Goal: Transaction & Acquisition: Download file/media

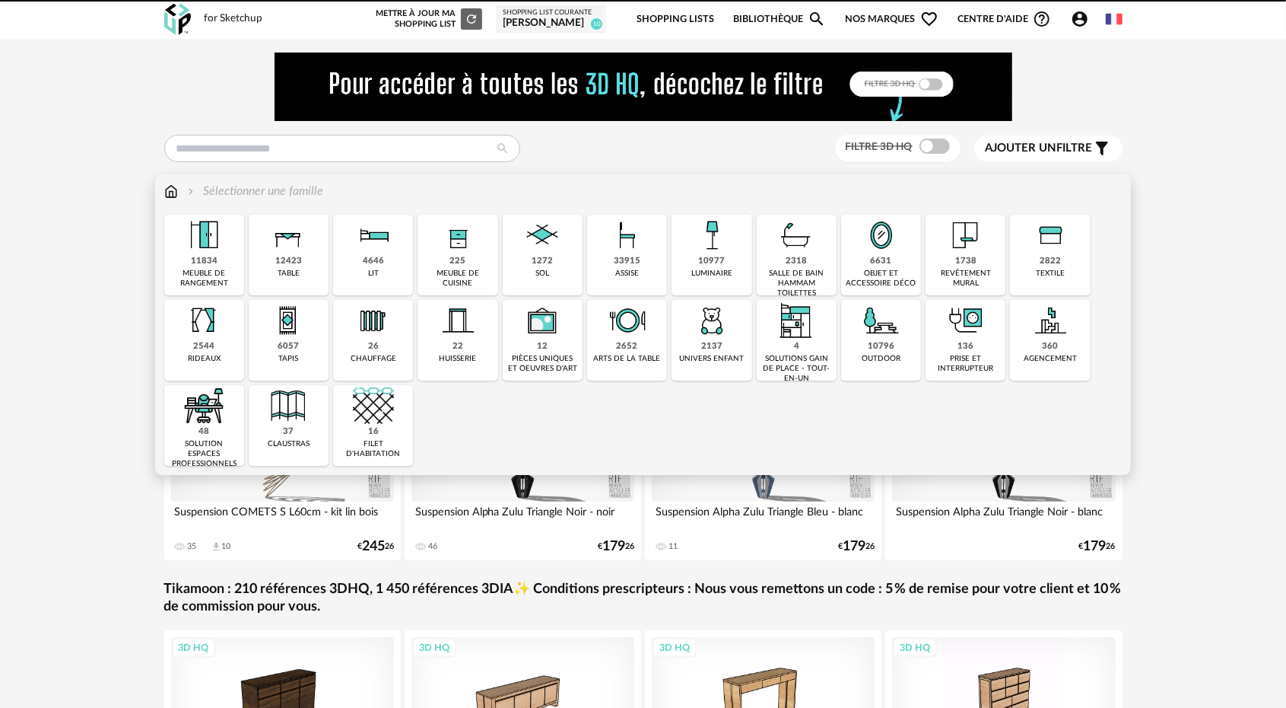
click at [462, 254] on img at bounding box center [457, 235] width 41 height 41
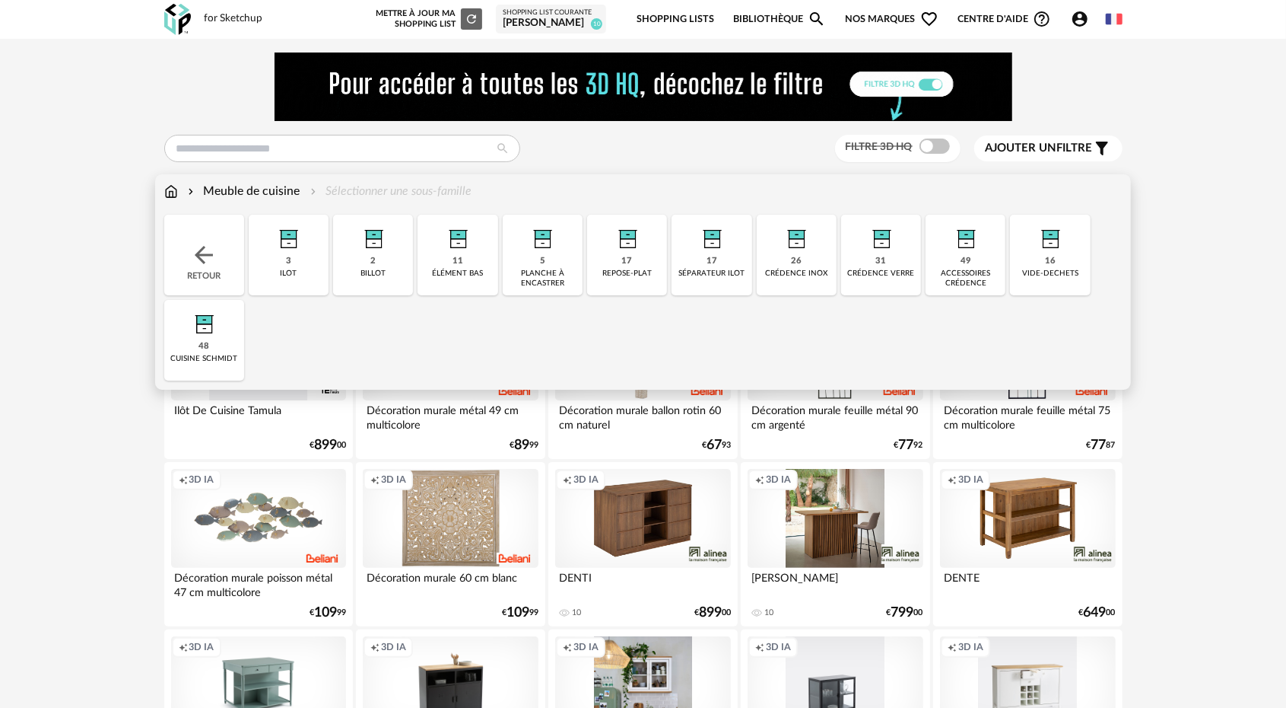
click at [225, 351] on div "48 cuisine schmidt" at bounding box center [204, 340] width 80 height 81
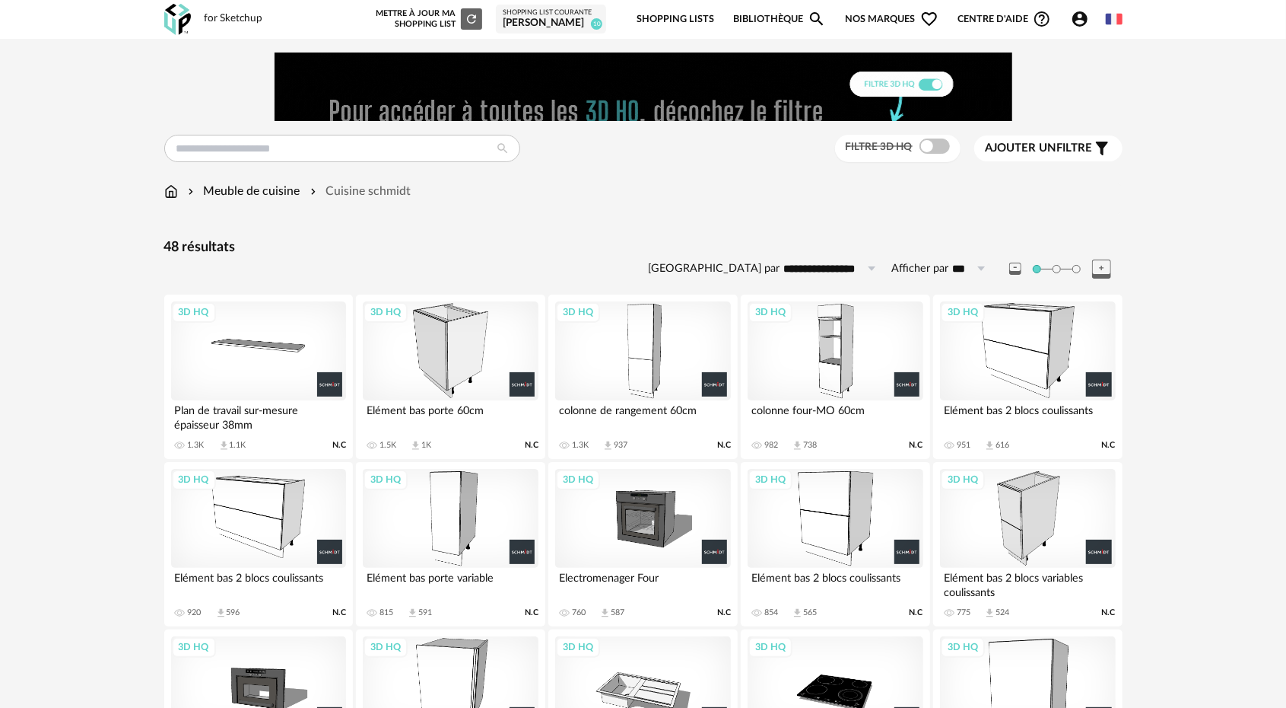
click at [1026, 386] on div "3D HQ" at bounding box center [1027, 350] width 175 height 99
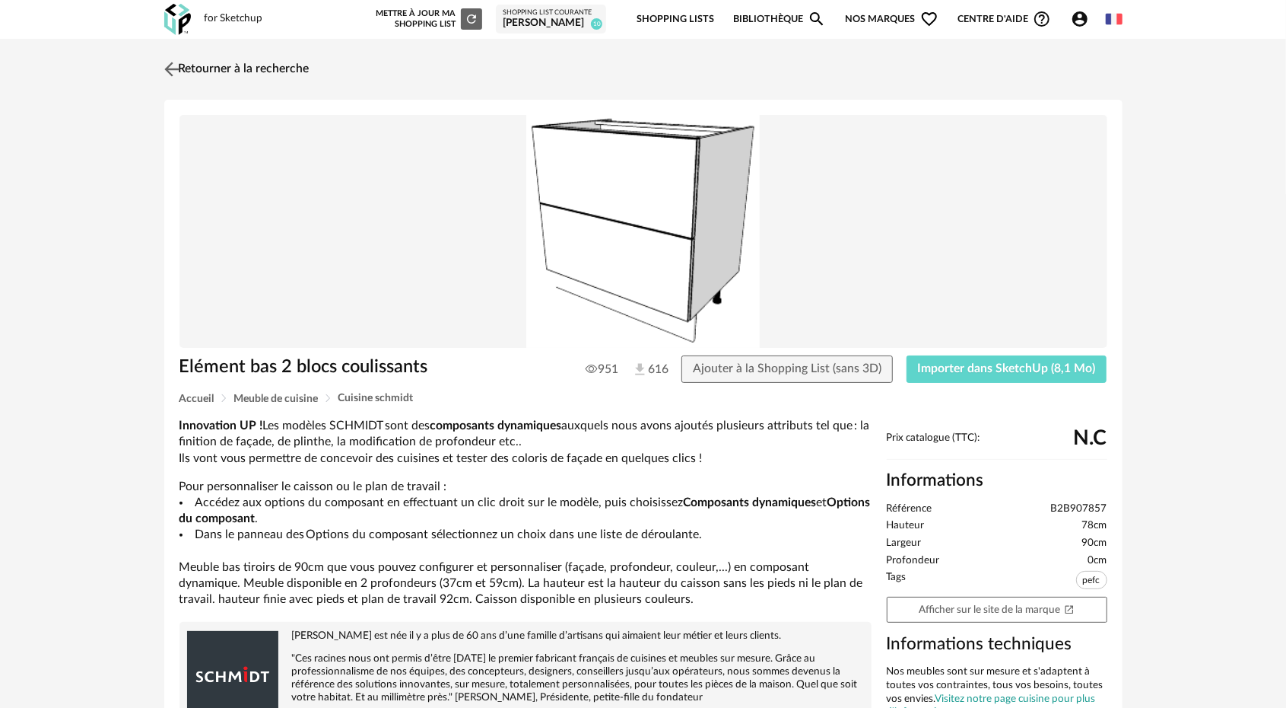
click at [167, 65] on img at bounding box center [172, 69] width 22 height 22
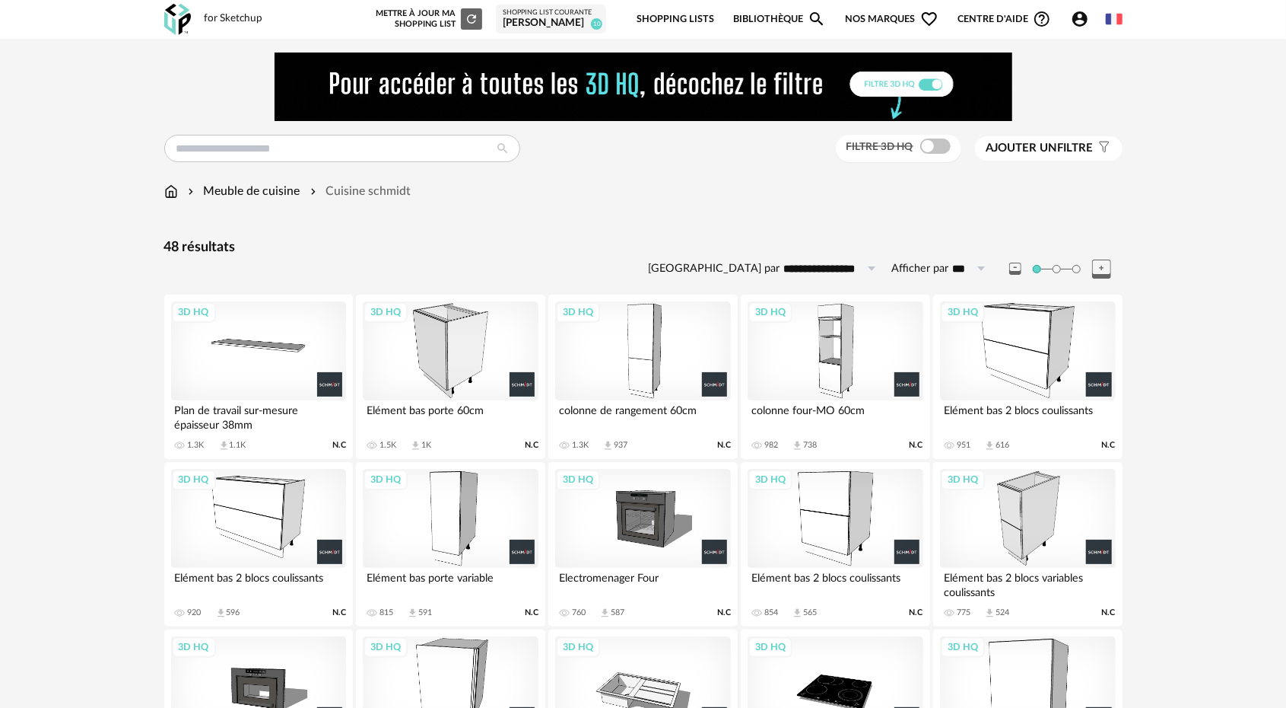
click at [261, 536] on div "3D HQ" at bounding box center [258, 518] width 175 height 99
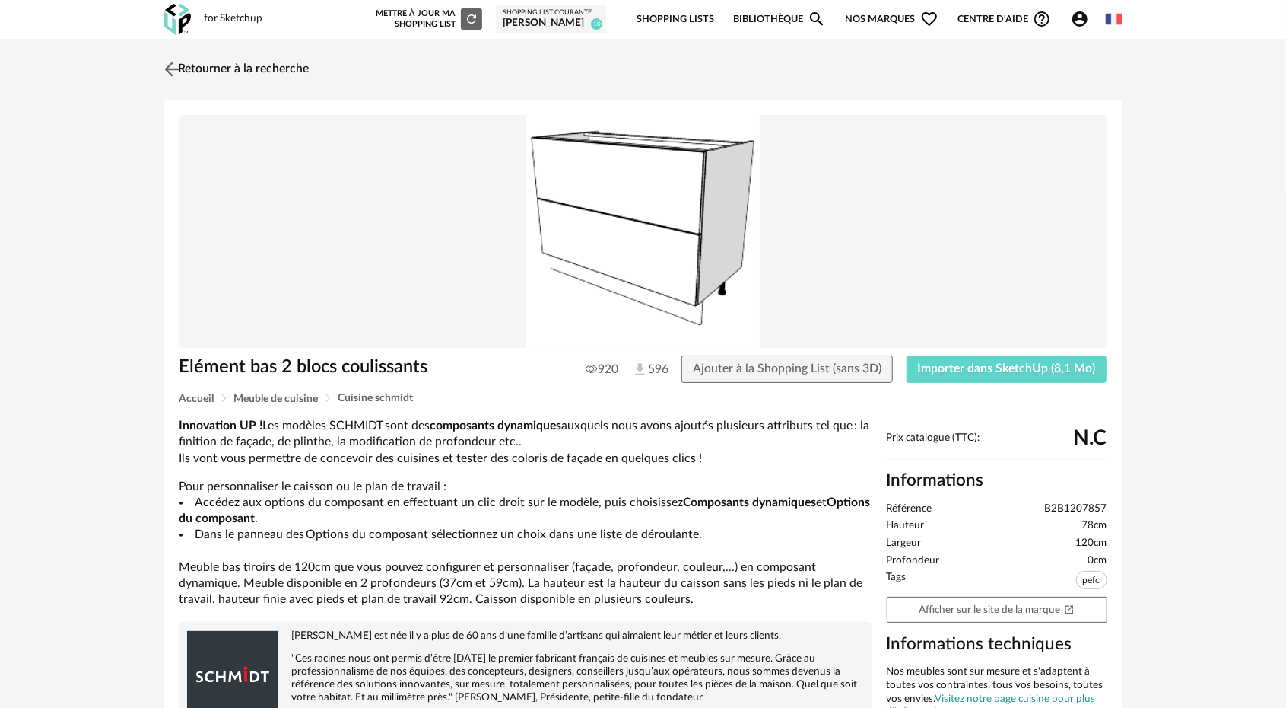
click at [167, 65] on img at bounding box center [172, 69] width 22 height 22
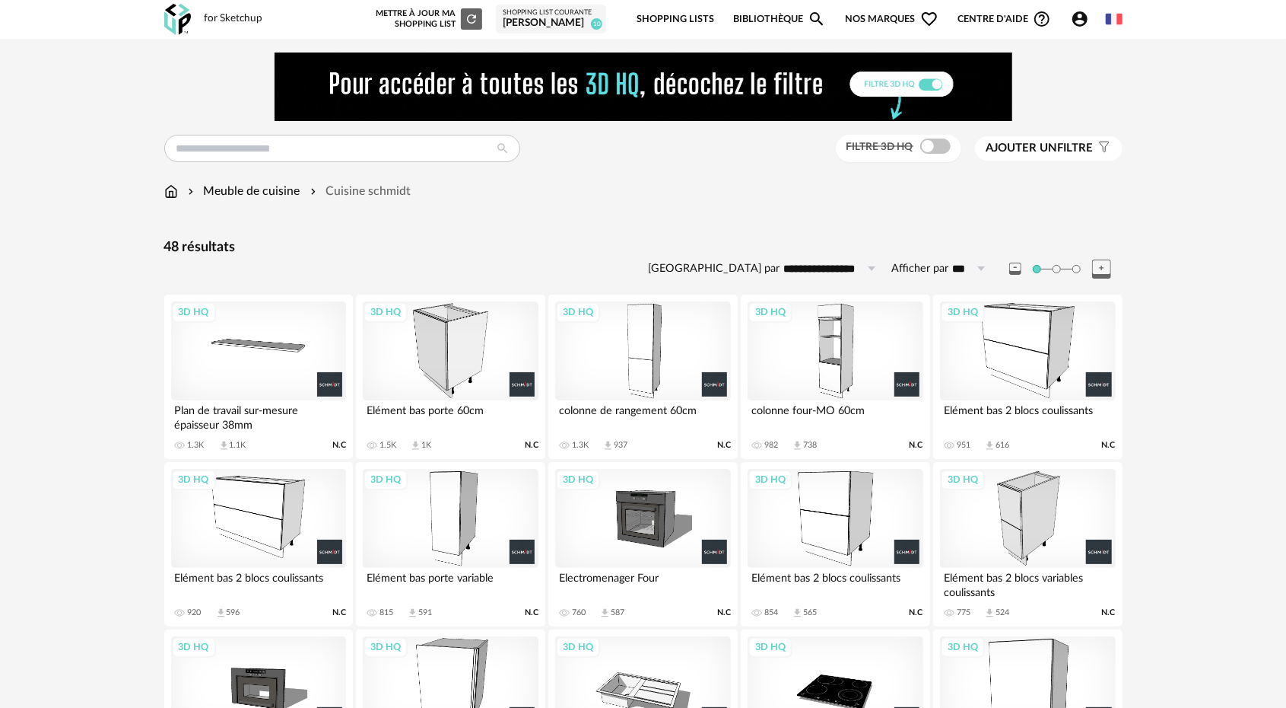
click at [1033, 497] on div "3D HQ" at bounding box center [1027, 518] width 175 height 99
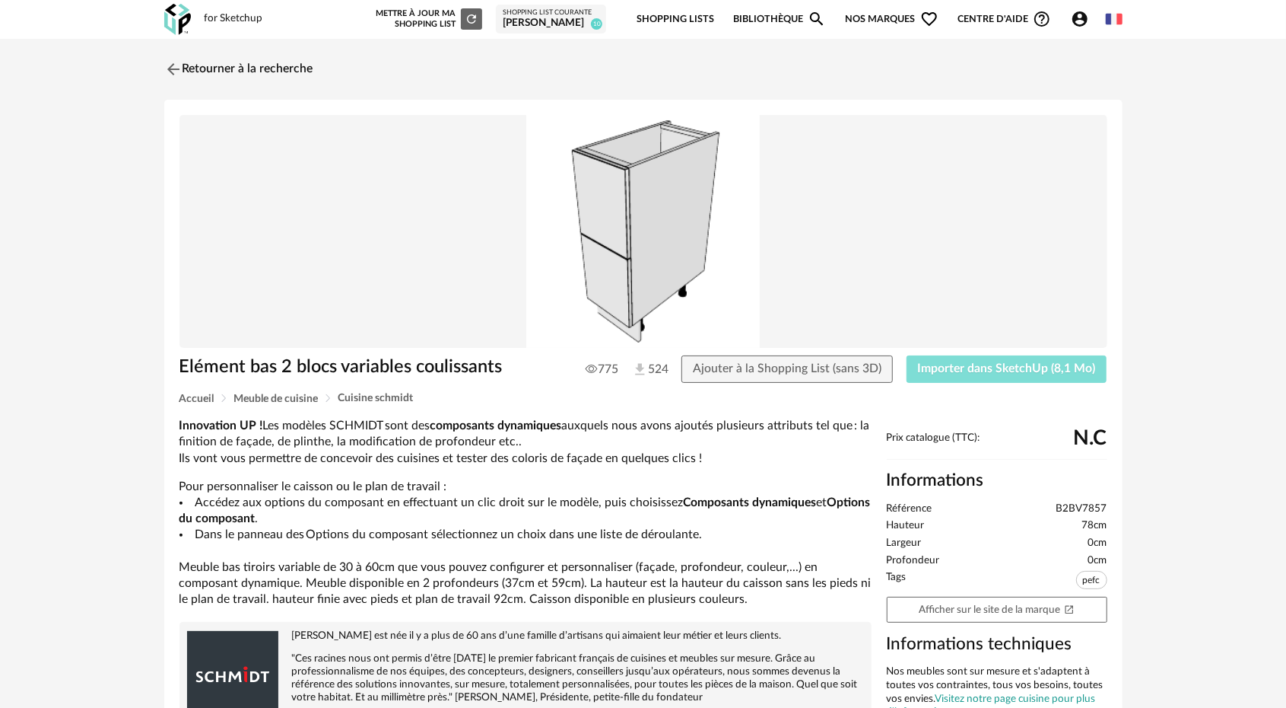
click at [949, 371] on span "Importer dans SketchUp (8,1 Mo)" at bounding box center [1007, 368] width 178 height 12
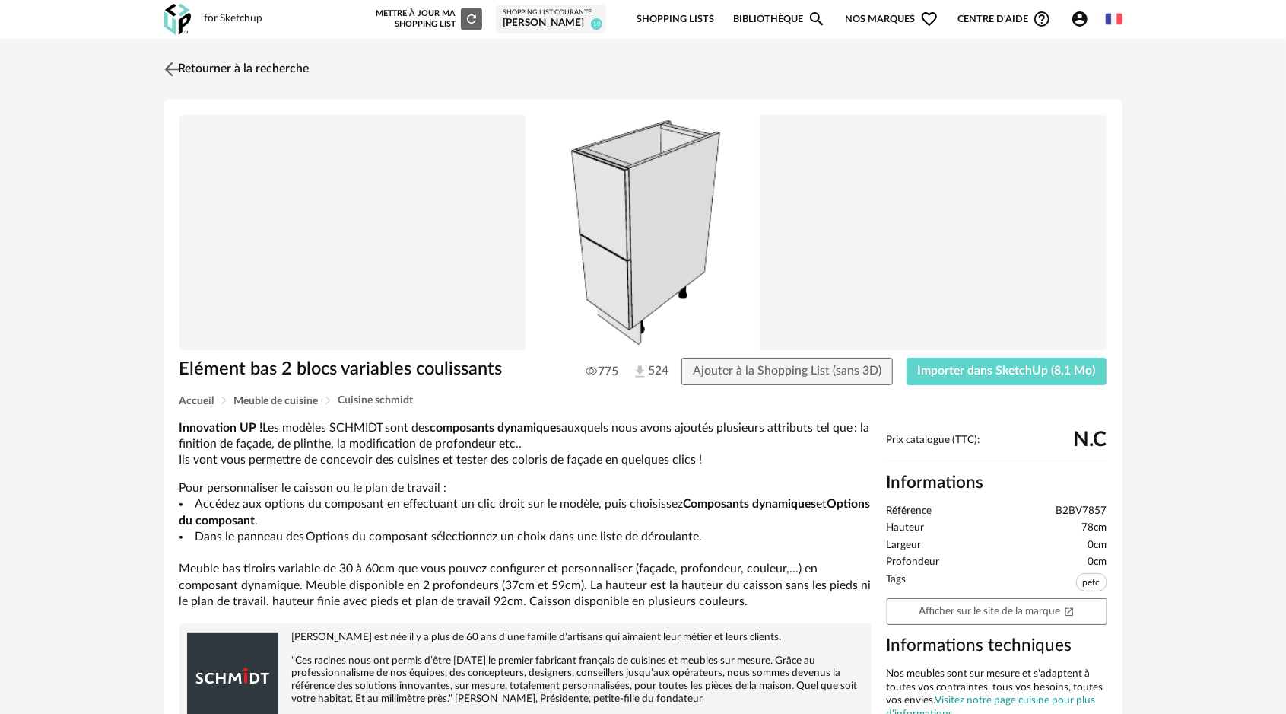
click at [170, 67] on img at bounding box center [172, 69] width 22 height 22
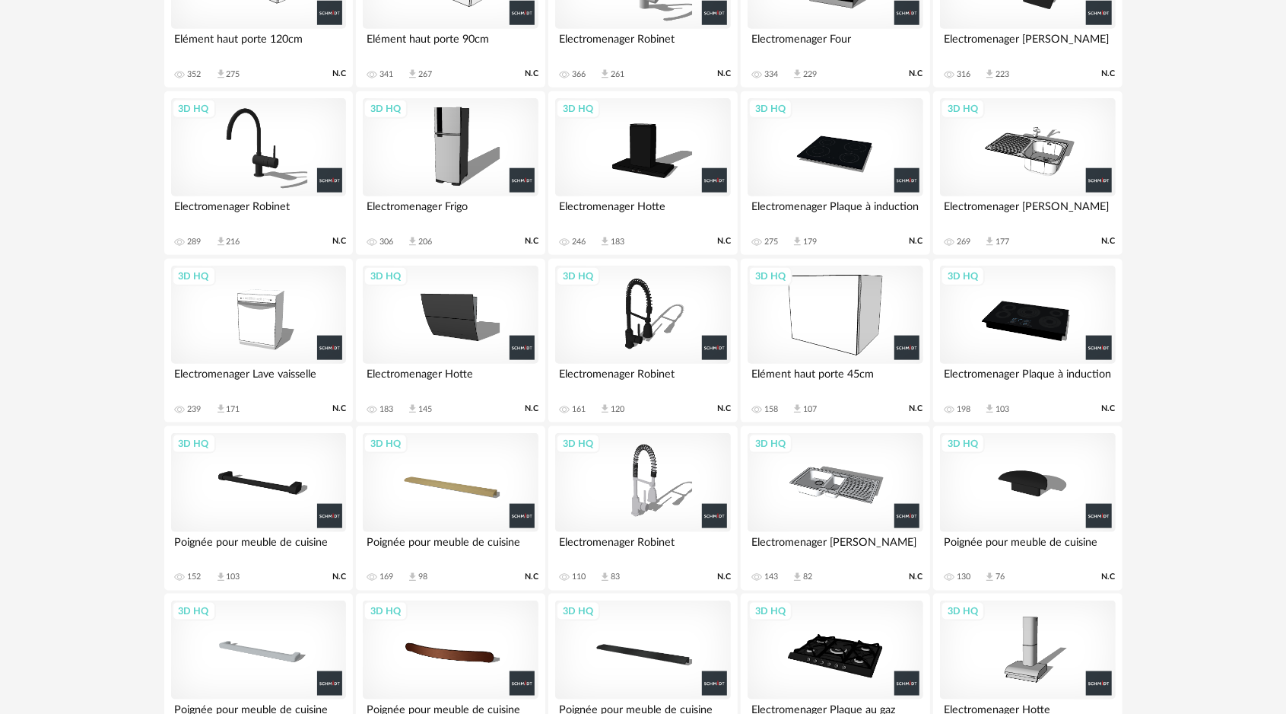
scroll to position [913, 0]
